Goal: Transaction & Acquisition: Purchase product/service

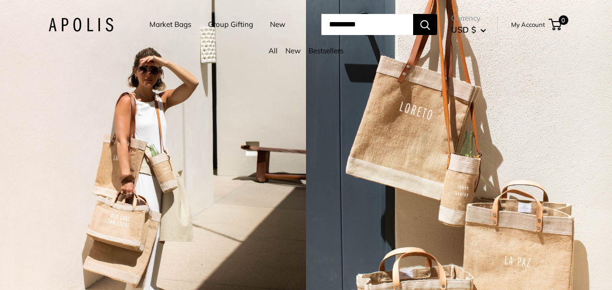
click at [163, 23] on link "Market Bags" at bounding box center [170, 24] width 42 height 13
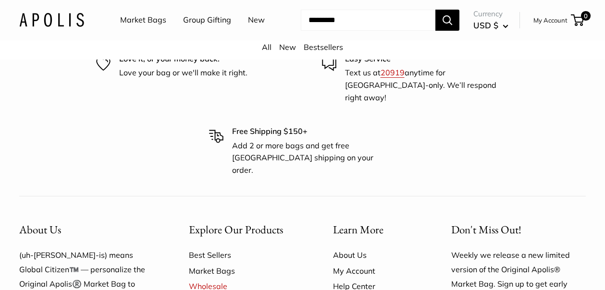
scroll to position [2262, 0]
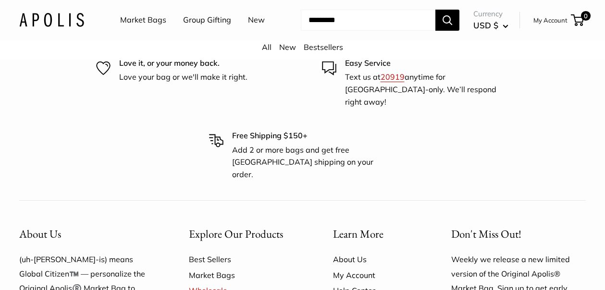
click at [151, 19] on link "Market Bags" at bounding box center [143, 20] width 46 height 14
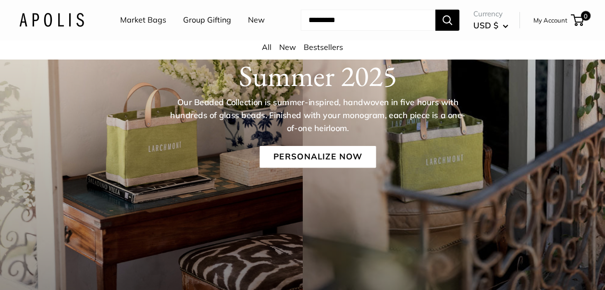
scroll to position [126, 0]
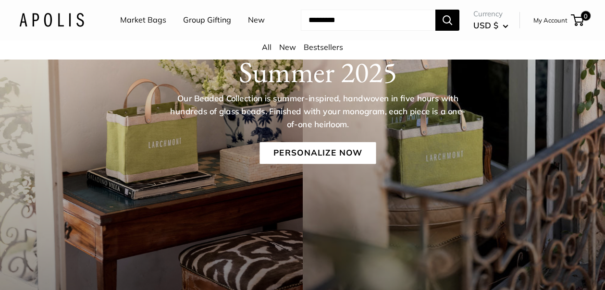
click at [312, 48] on link "Bestsellers" at bounding box center [323, 47] width 39 height 10
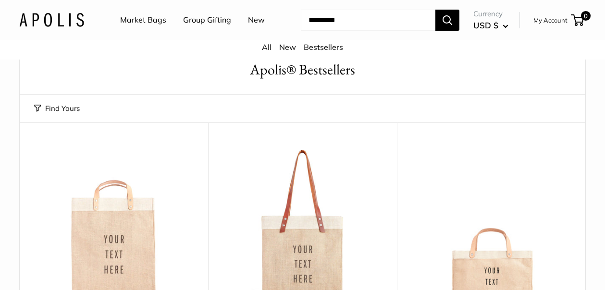
scroll to position [33, 0]
click at [289, 47] on link "New" at bounding box center [287, 47] width 17 height 10
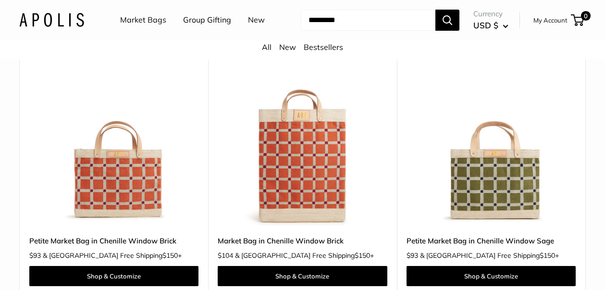
scroll to position [2368, 0]
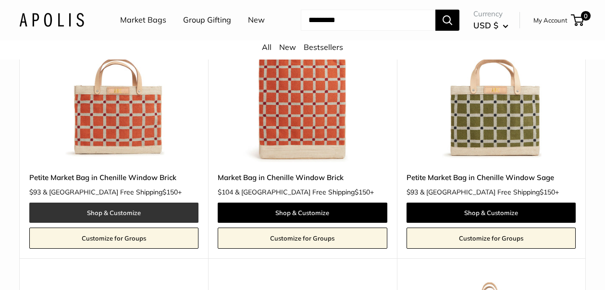
click at [114, 216] on link "Shop & Customize" at bounding box center [113, 213] width 169 height 20
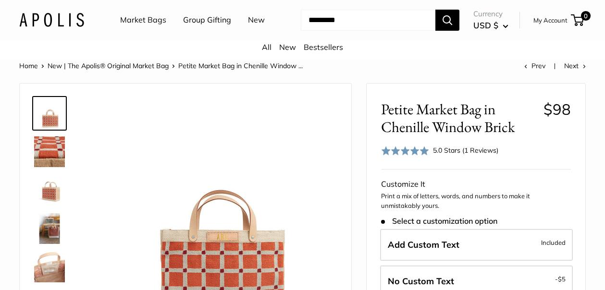
click at [51, 227] on img at bounding box center [49, 228] width 31 height 31
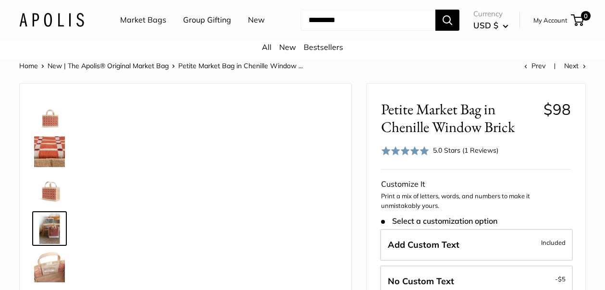
click at [50, 193] on img at bounding box center [49, 190] width 31 height 31
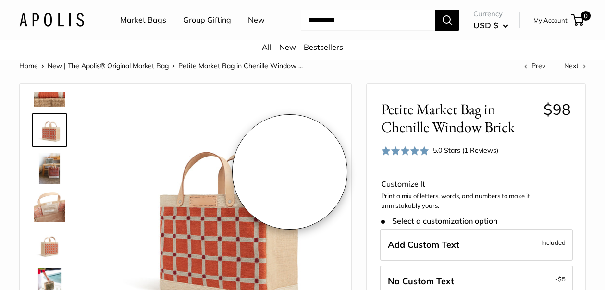
scroll to position [76, 0]
